Goal: Navigation & Orientation: Go to known website

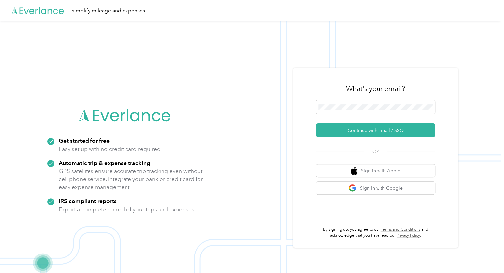
click at [449, 141] on div "What's your email? Continue with Email / SSO OR Sign in with Apple Sign in with…" at bounding box center [375, 158] width 165 height 180
click at [374, 129] on button "Continue with Email / SSO" at bounding box center [375, 130] width 119 height 14
